Goal: Information Seeking & Learning: Learn about a topic

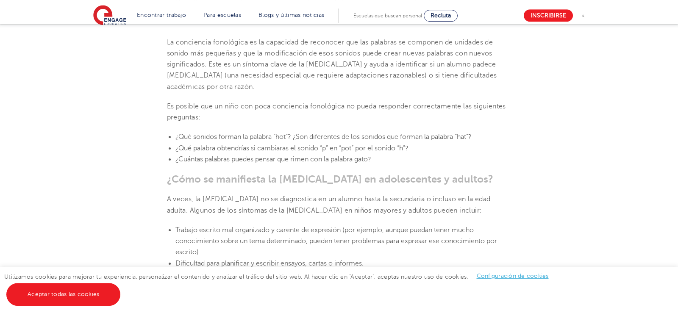
scroll to position [1211, 0]
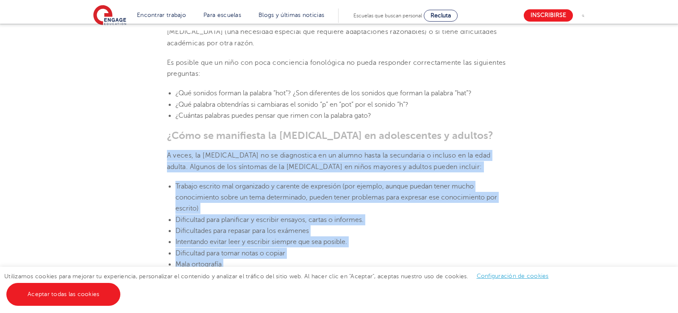
drag, startPoint x: 167, startPoint y: 98, endPoint x: 312, endPoint y: 226, distance: 193.7
click at [312, 226] on section "[DATE] Apoyo a la [MEDICAL_DATA] en las escuelas: 10 estrategias de enseñanza |…" at bounding box center [339, 260] width 514 height 2426
click at [519, 184] on section "[DATE] Apoyo a la [MEDICAL_DATA] en las escuelas: 10 estrategias de enseñanza |…" at bounding box center [339, 260] width 514 height 2426
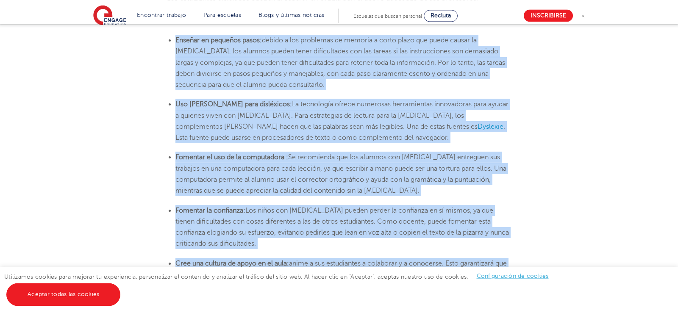
scroll to position [1860, 0]
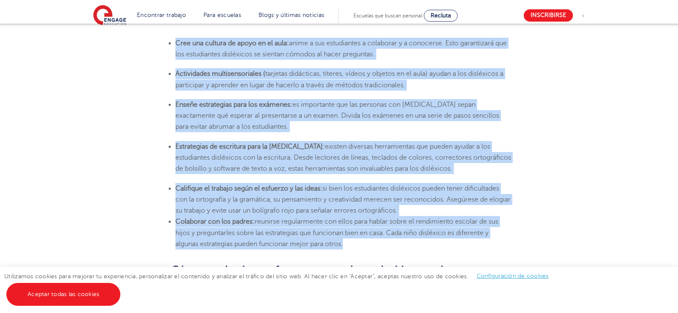
drag, startPoint x: 168, startPoint y: 94, endPoint x: 391, endPoint y: 178, distance: 238.6
copy section "Loremip do sitametc adipi: elitse d eiu temporinc ut laboree d magna aliqu eni …"
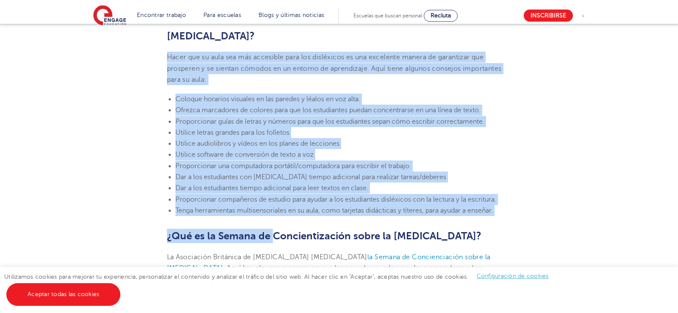
scroll to position [2119, 0]
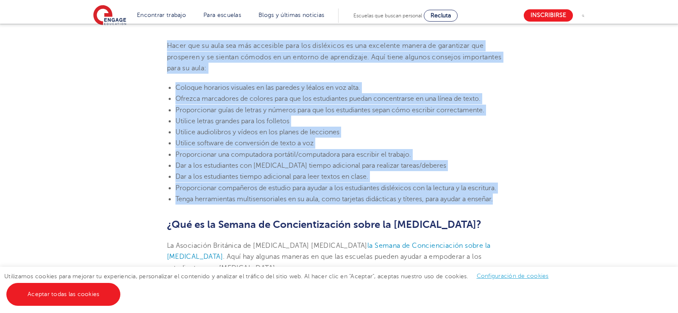
drag, startPoint x: 167, startPoint y: 97, endPoint x: 496, endPoint y: 123, distance: 329.6
copy section "Lorem ips do sita con adi elitseddo eius tem incididunt ut lab etdolorem aliqua…"
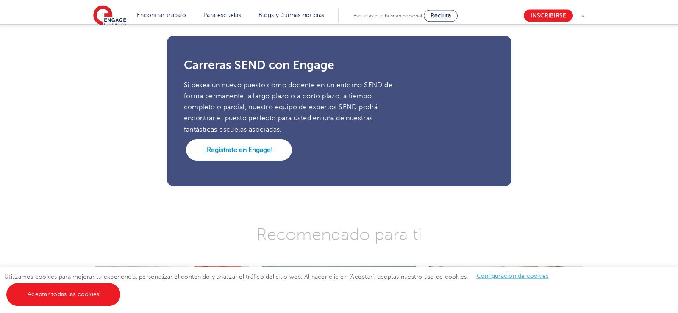
scroll to position [2457, 0]
